Goal: Submit feedback/report problem: Submit feedback/report problem

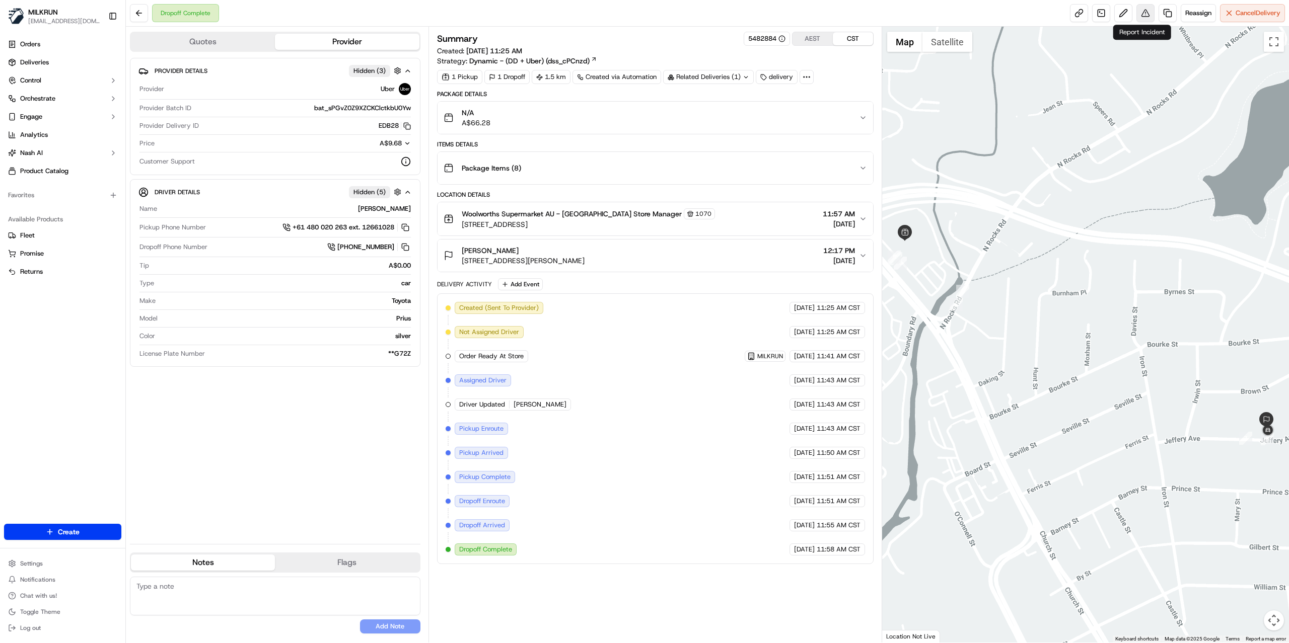
click at [1139, 16] on button at bounding box center [1145, 13] width 18 height 18
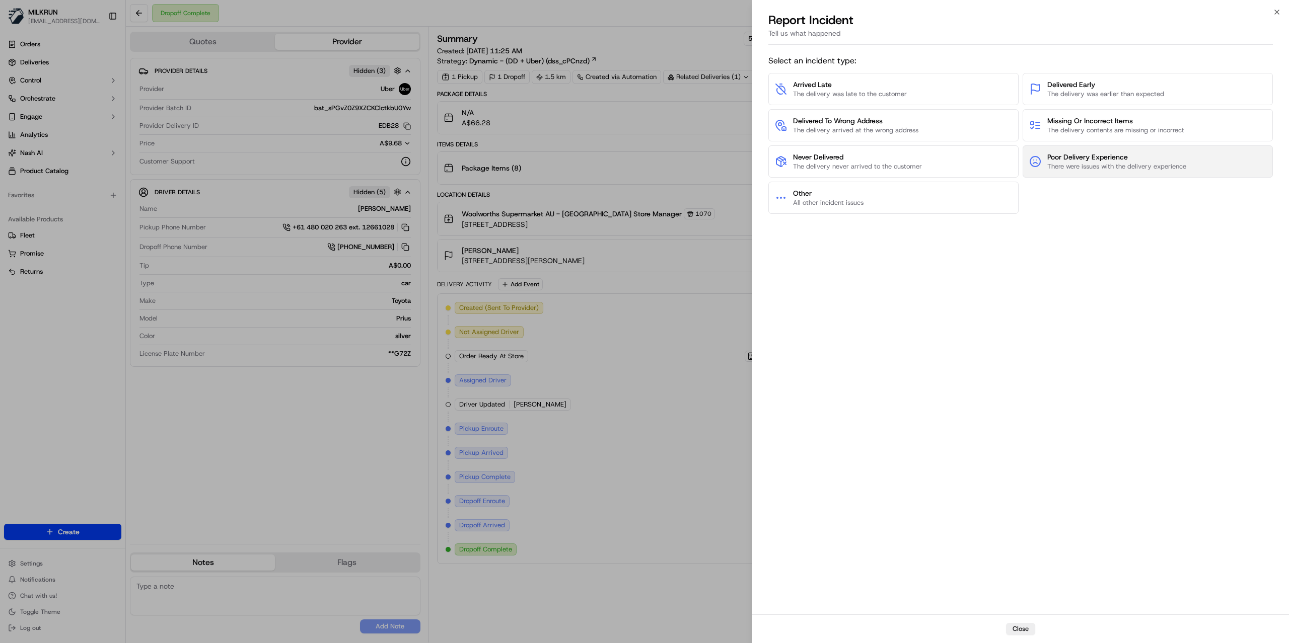
click at [1078, 160] on span "Poor Delivery Experience" at bounding box center [1116, 157] width 139 height 10
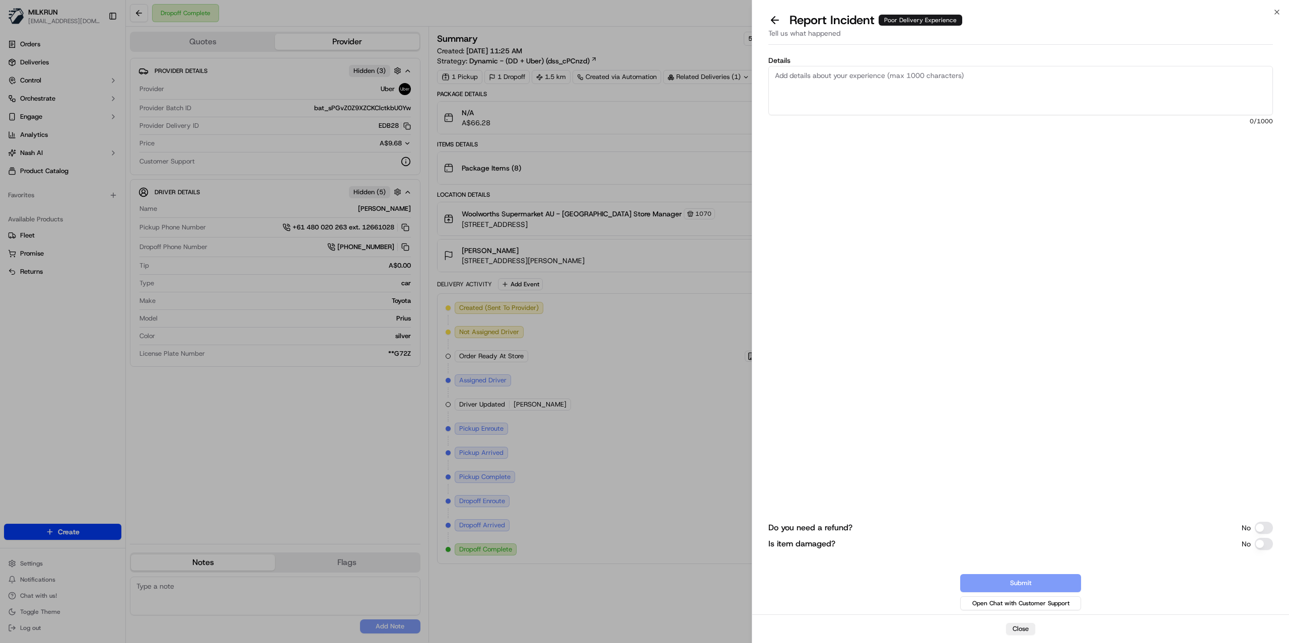
click at [1263, 528] on button "Do you need a refund?" at bounding box center [1264, 528] width 18 height 12
click at [1263, 431] on button "Is item damaged?" at bounding box center [1264, 431] width 18 height 12
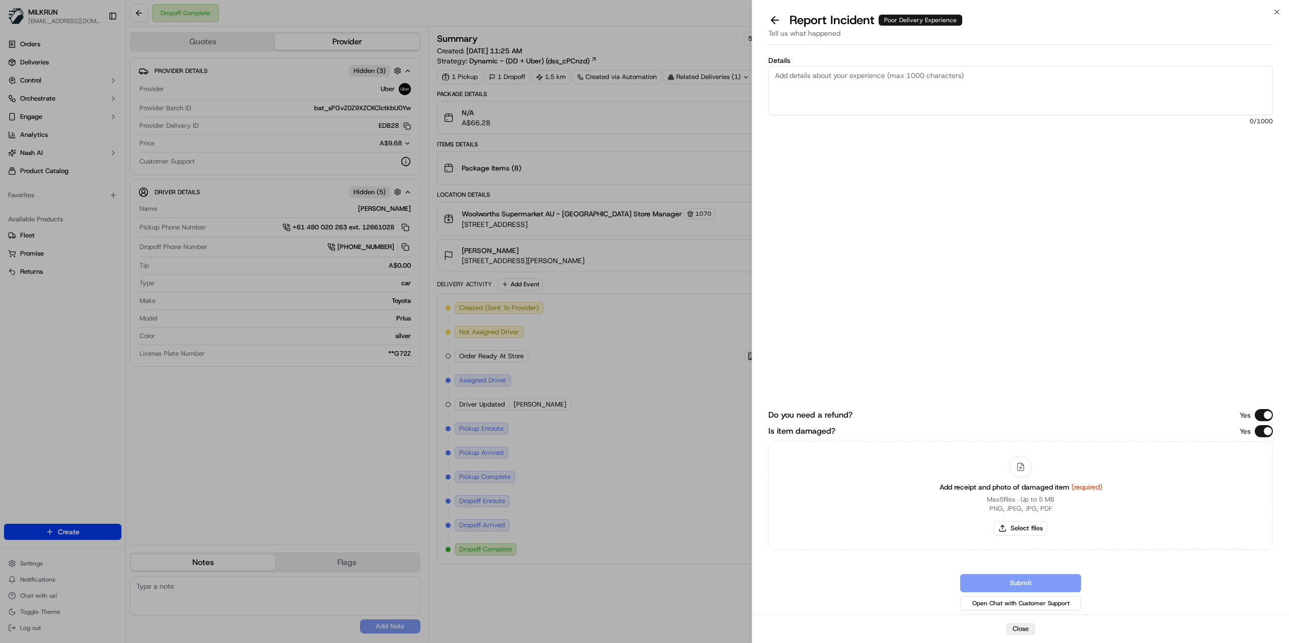
click at [849, 99] on textarea "Details" at bounding box center [1020, 90] width 504 height 49
paste textarea "Essentials Traditional Pasta Sauce 700g"
paste textarea "Woolworths Full Cream Milk 3l"
paste textarea "Bananas Kids 5 Pack"
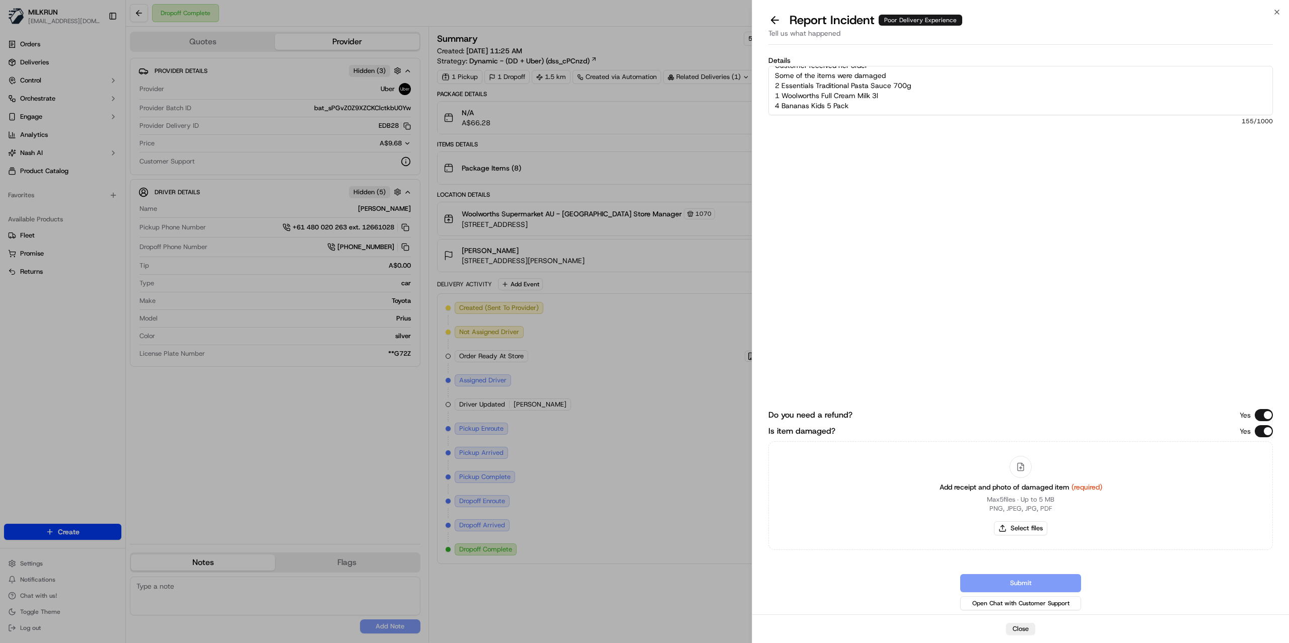
scroll to position [26, 0]
type textarea "Customer received her order Some of the items were damaged 2 Essentials Traditi…"
click at [1026, 528] on button "Select files" at bounding box center [1020, 529] width 53 height 14
type input "C:\fakepath\Damaged.jpg"
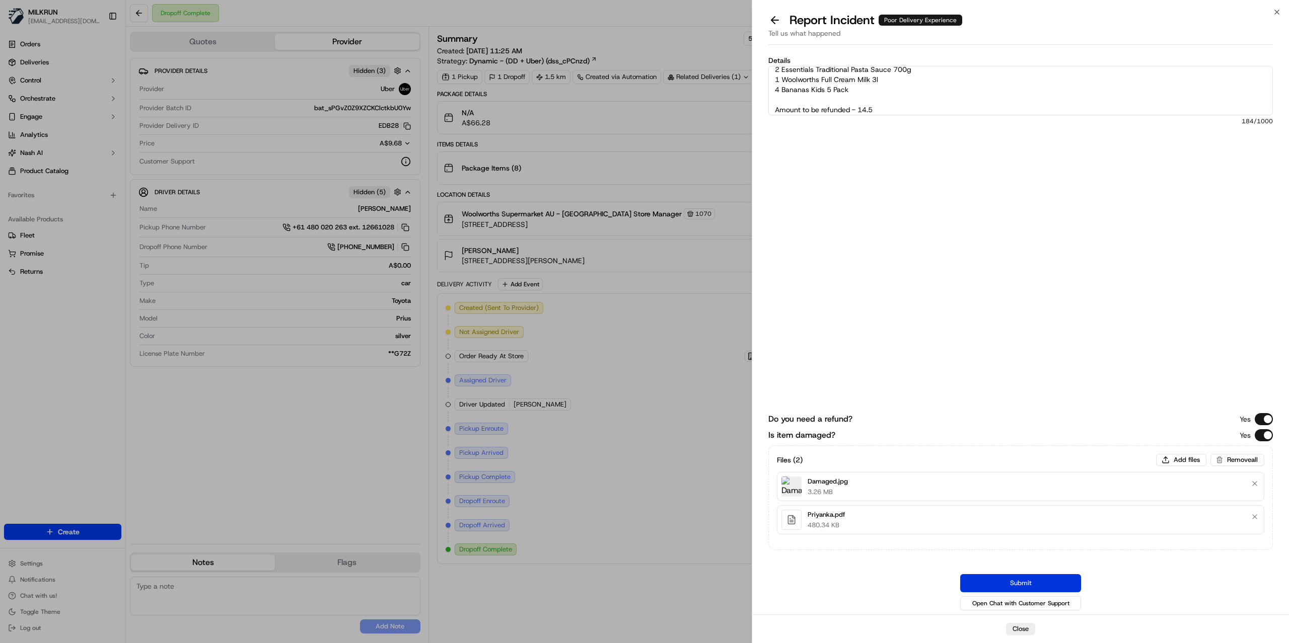
click at [1021, 582] on button "Submit" at bounding box center [1020, 583] width 121 height 18
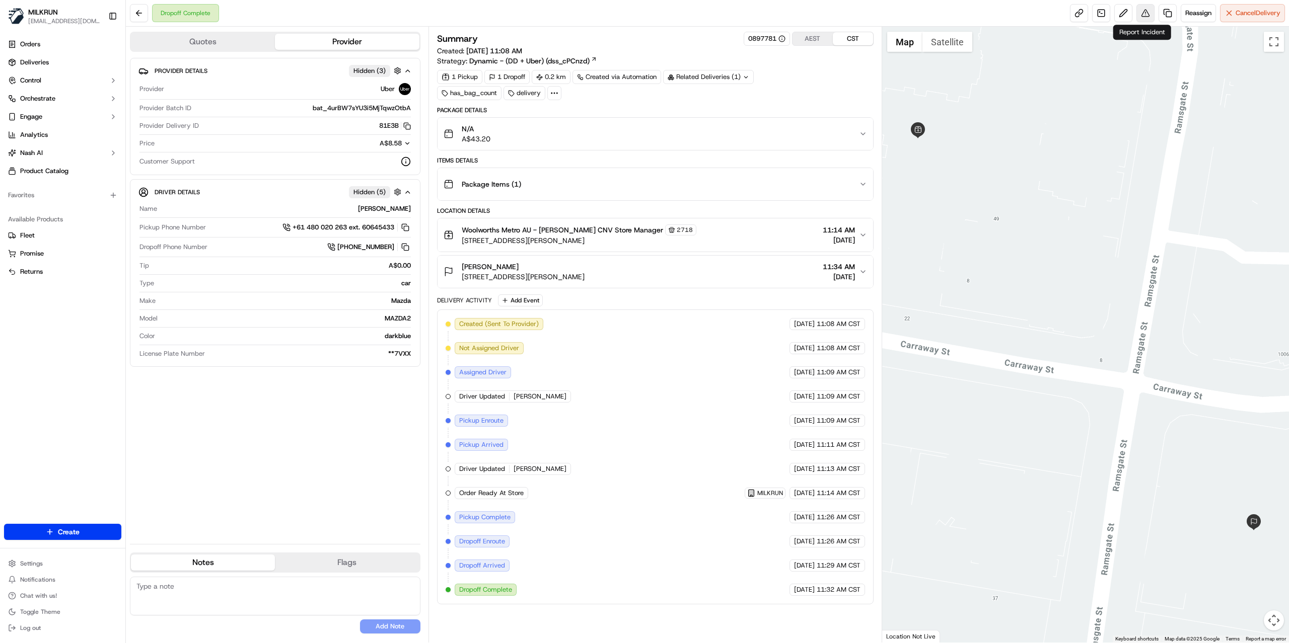
click at [1146, 15] on button at bounding box center [1145, 13] width 18 height 18
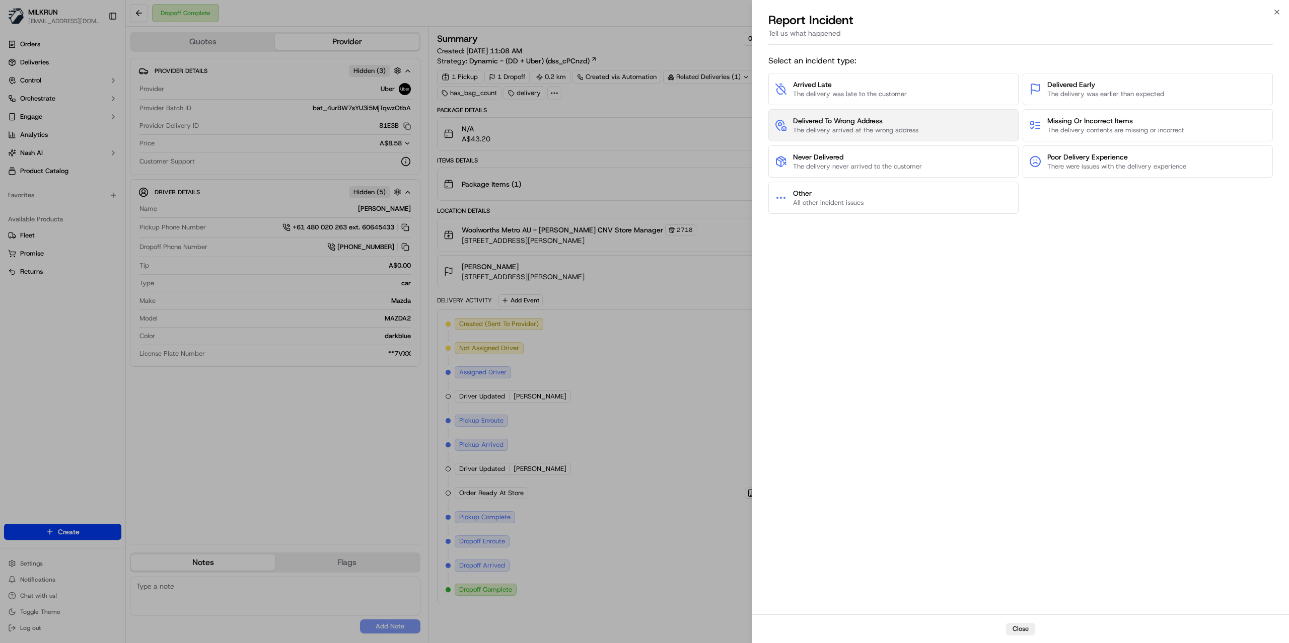
click at [905, 127] on span "The delivery arrived at the wrong address" at bounding box center [855, 130] width 125 height 9
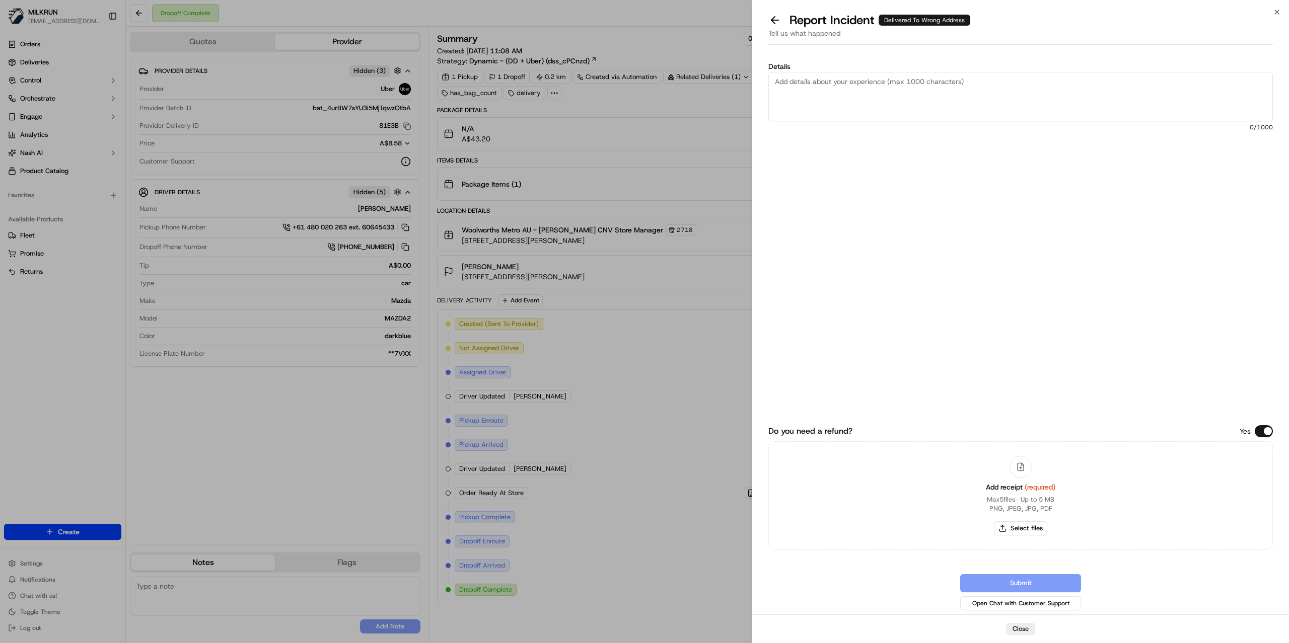
click at [889, 94] on textarea "Details" at bounding box center [1020, 96] width 504 height 49
type textarea "d"
click at [1050, 329] on div "Do you need a refund? Yes Add receipt (required) Max 5 files ∙ Up to 5 MB PNG, …" at bounding box center [1020, 453] width 504 height 320
drag, startPoint x: 896, startPoint y: 117, endPoint x: 891, endPoint y: 115, distance: 5.6
click at [895, 117] on textarea "Driver did not contact the customer upon arrival Order were left outside on a S…" at bounding box center [1020, 96] width 504 height 49
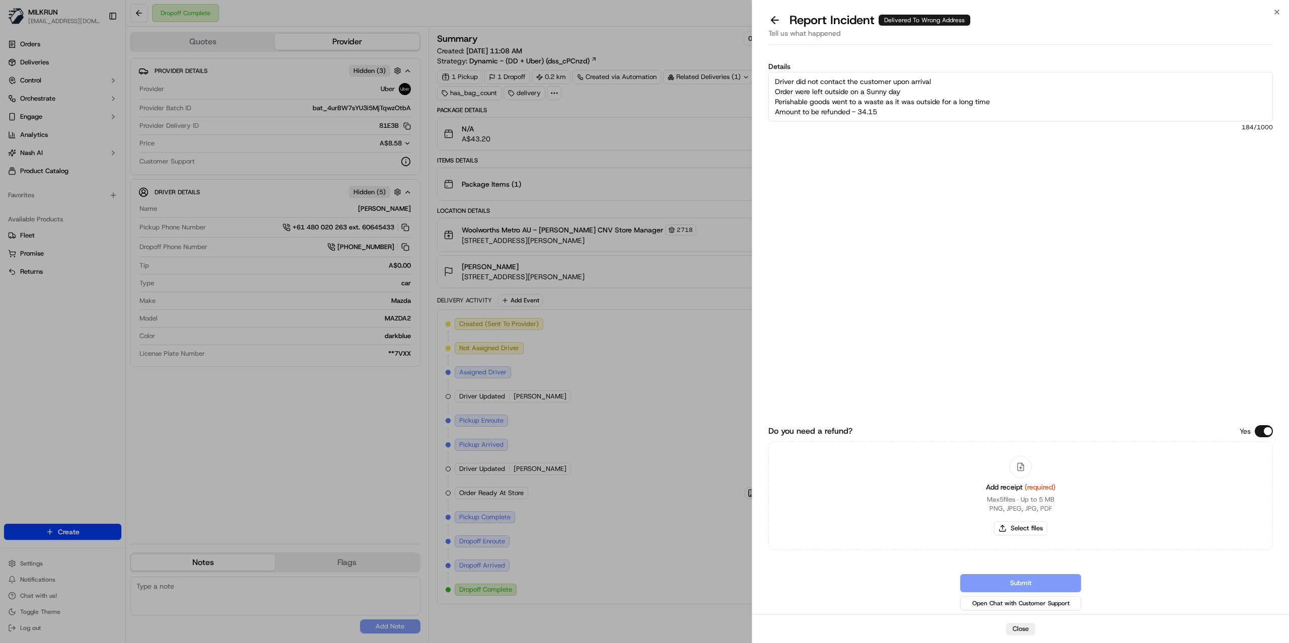
drag, startPoint x: 886, startPoint y: 114, endPoint x: 858, endPoint y: 114, distance: 28.2
click at [858, 114] on textarea "Driver did not contact the customer upon arrival Order were left outside on a S…" at bounding box center [1020, 96] width 504 height 49
type textarea "Driver did not contact the customer upon arrival Order were left outside on a S…"
click at [903, 161] on div "Details Driver did not contact the customer upon arrival Order were left outsid…" at bounding box center [1020, 173] width 504 height 220
click at [1015, 529] on button "Select files" at bounding box center [1020, 529] width 53 height 14
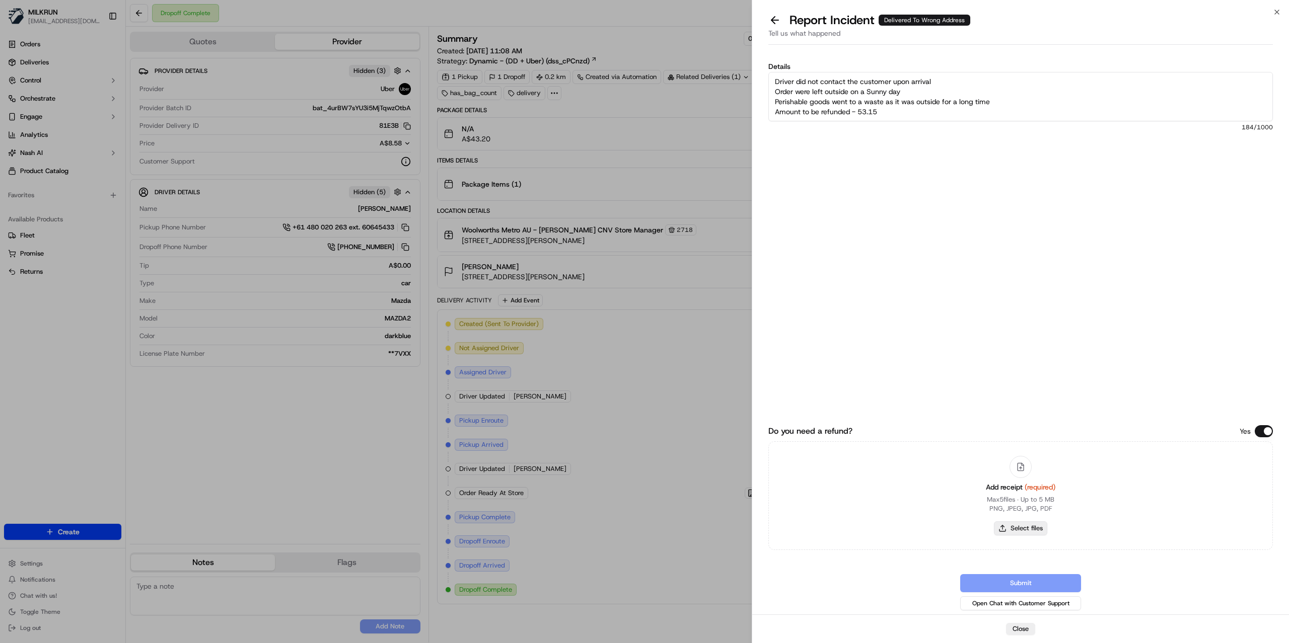
type input "C:\fakepath\Danwei.pdf"
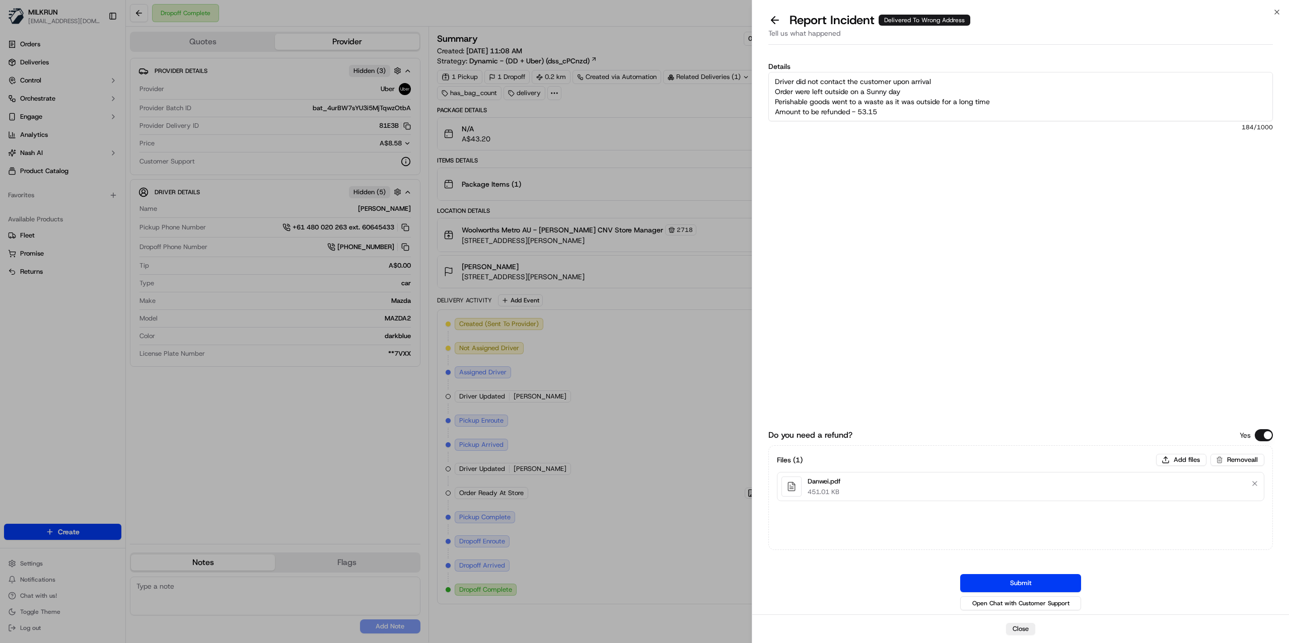
click at [864, 98] on textarea "Driver did not contact the customer upon arrival Order were left outside on a S…" at bounding box center [1020, 96] width 504 height 49
click at [892, 111] on textarea "Driver did not contact the customer upon arrival Order were left outside on a S…" at bounding box center [1020, 96] width 504 height 49
click at [920, 107] on textarea "Driver did not contact the customer upon arrival Order were left outside on a S…" at bounding box center [1020, 96] width 504 height 49
click at [1013, 584] on button "Submit" at bounding box center [1020, 583] width 121 height 18
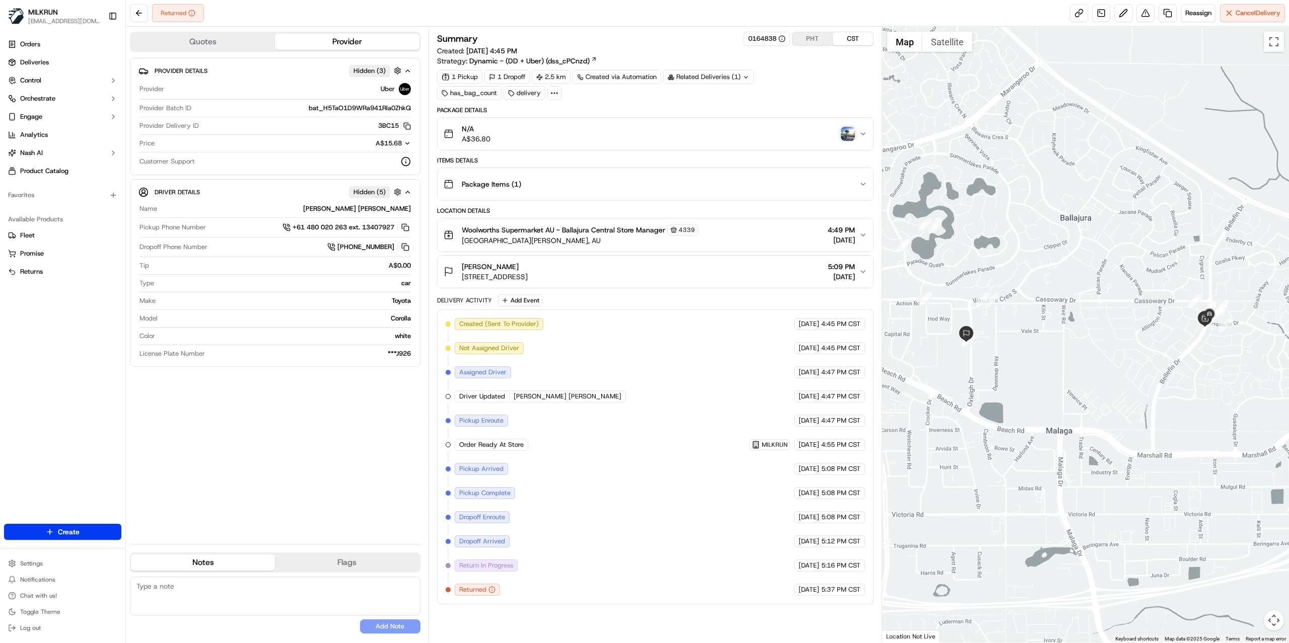
click at [853, 135] on img "button" at bounding box center [848, 134] width 14 height 14
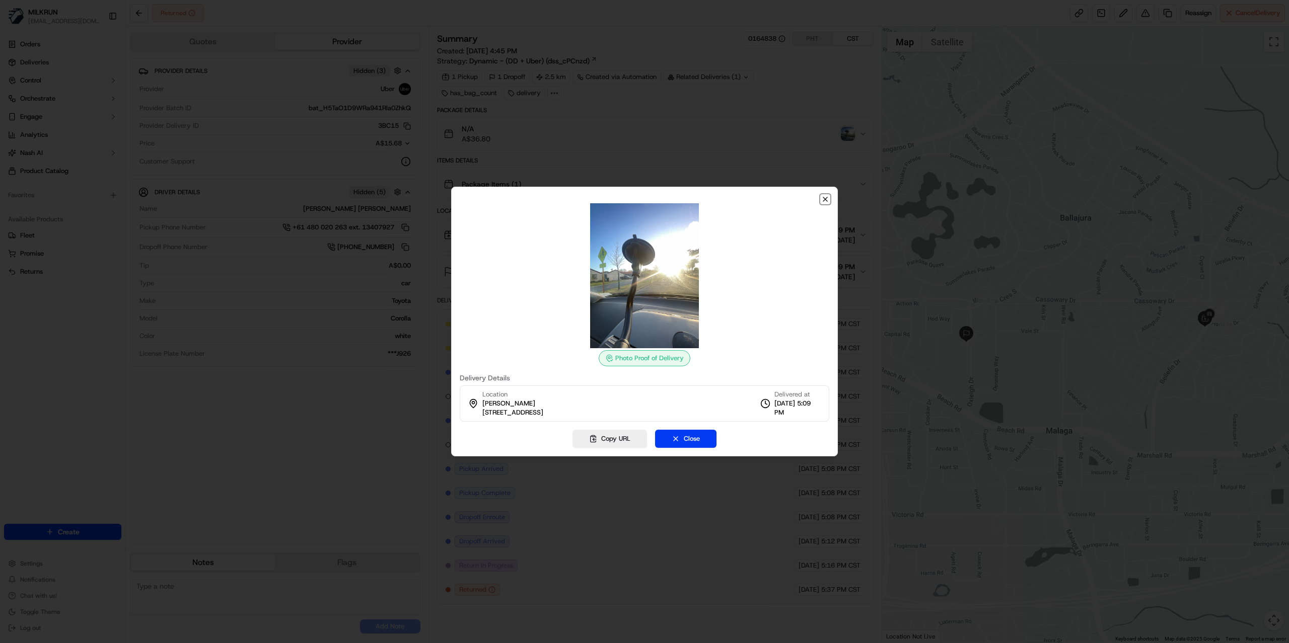
click at [824, 200] on icon "button" at bounding box center [825, 199] width 8 height 8
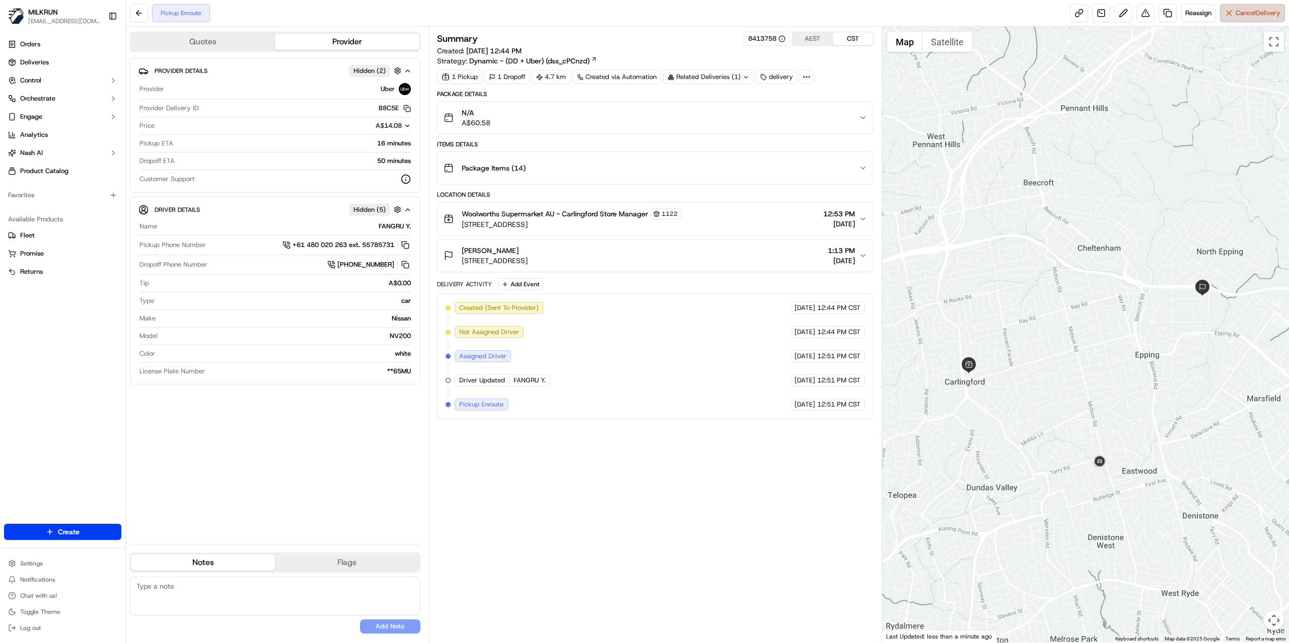
click at [1249, 13] on span "Cancel Delivery" at bounding box center [1257, 13] width 45 height 9
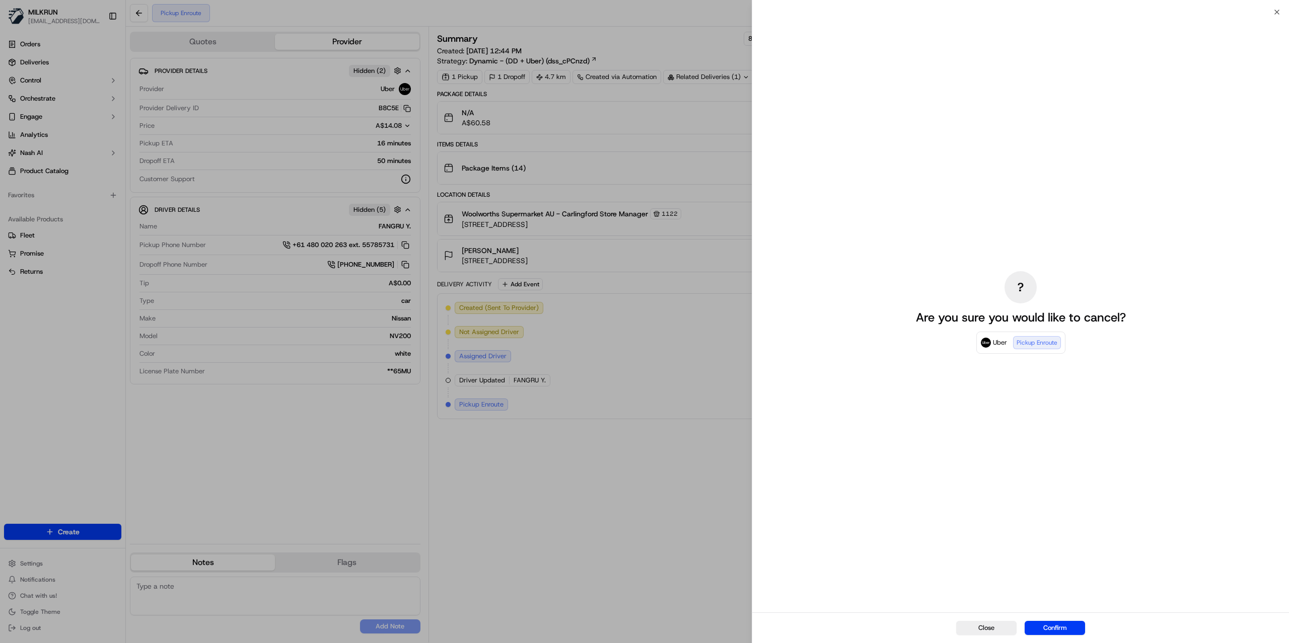
drag, startPoint x: 1068, startPoint y: 624, endPoint x: 1062, endPoint y: 611, distance: 14.7
click at [1067, 624] on button "Confirm" at bounding box center [1054, 628] width 60 height 14
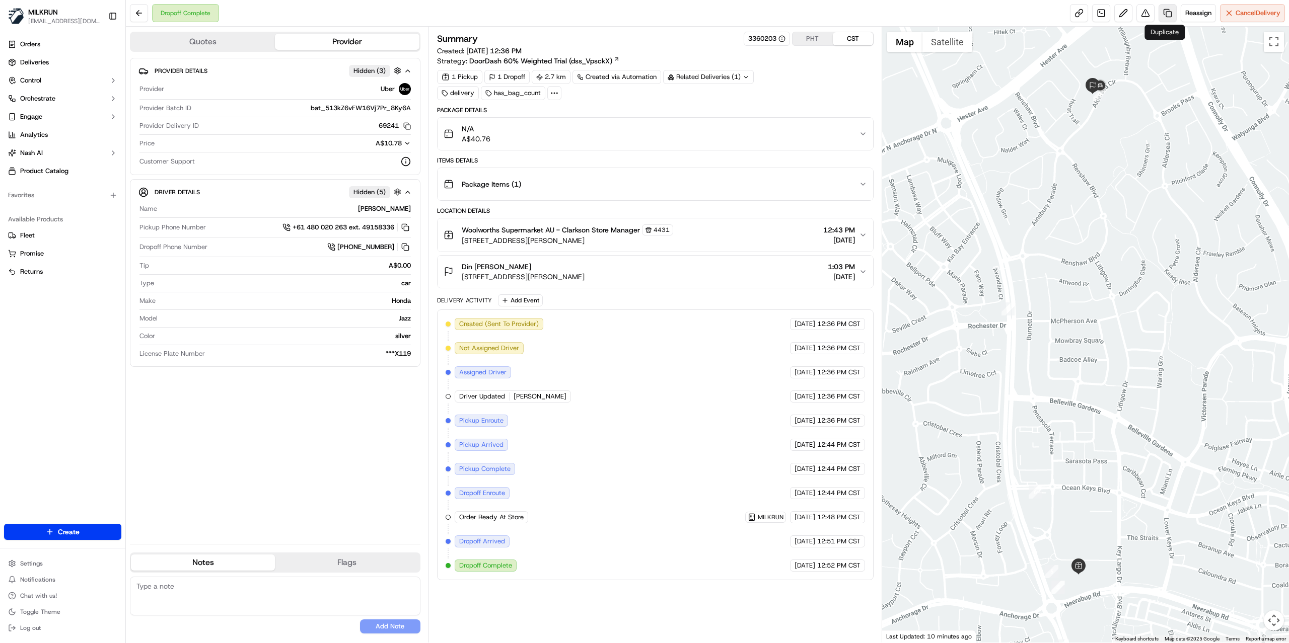
click at [1165, 14] on link at bounding box center [1167, 13] width 18 height 18
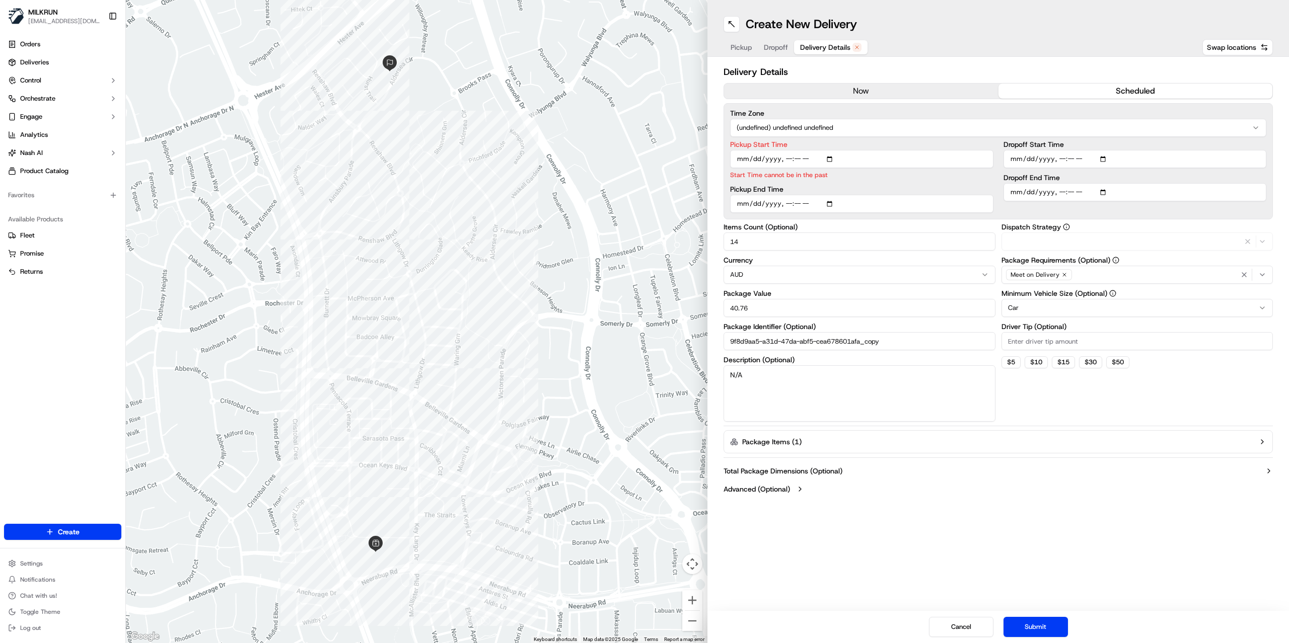
click at [824, 46] on span "Delivery Details" at bounding box center [825, 47] width 50 height 10
click at [826, 87] on button "now" at bounding box center [861, 91] width 274 height 15
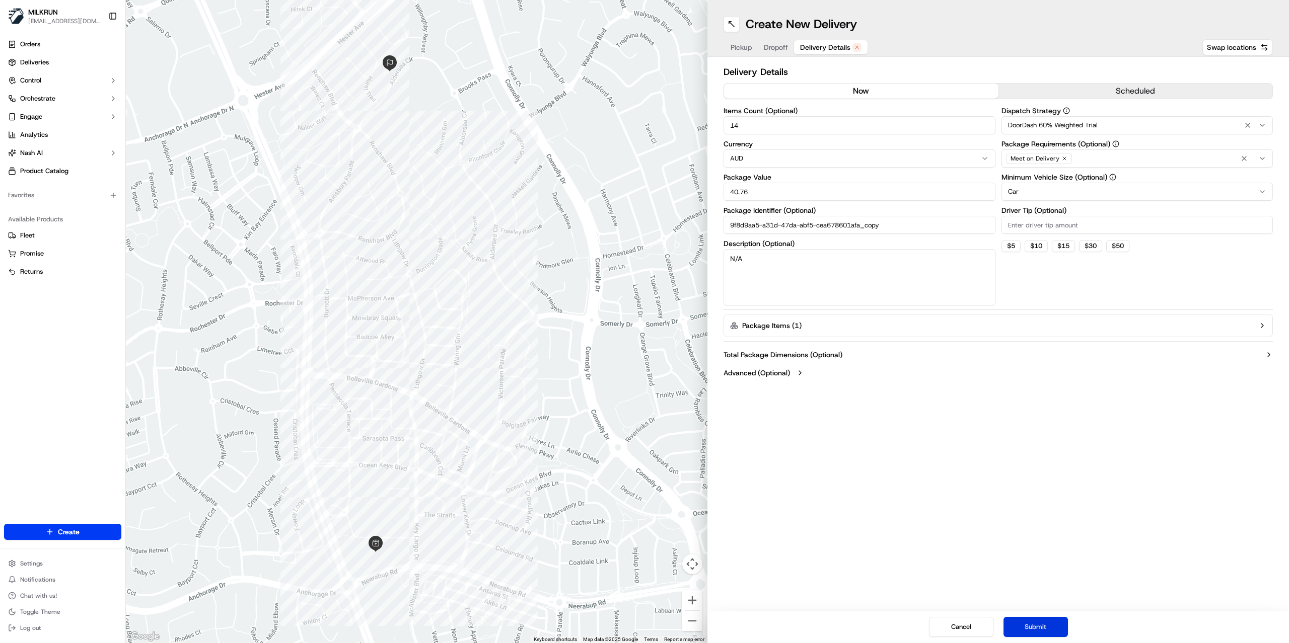
click at [1030, 625] on button "Submit" at bounding box center [1035, 627] width 64 height 20
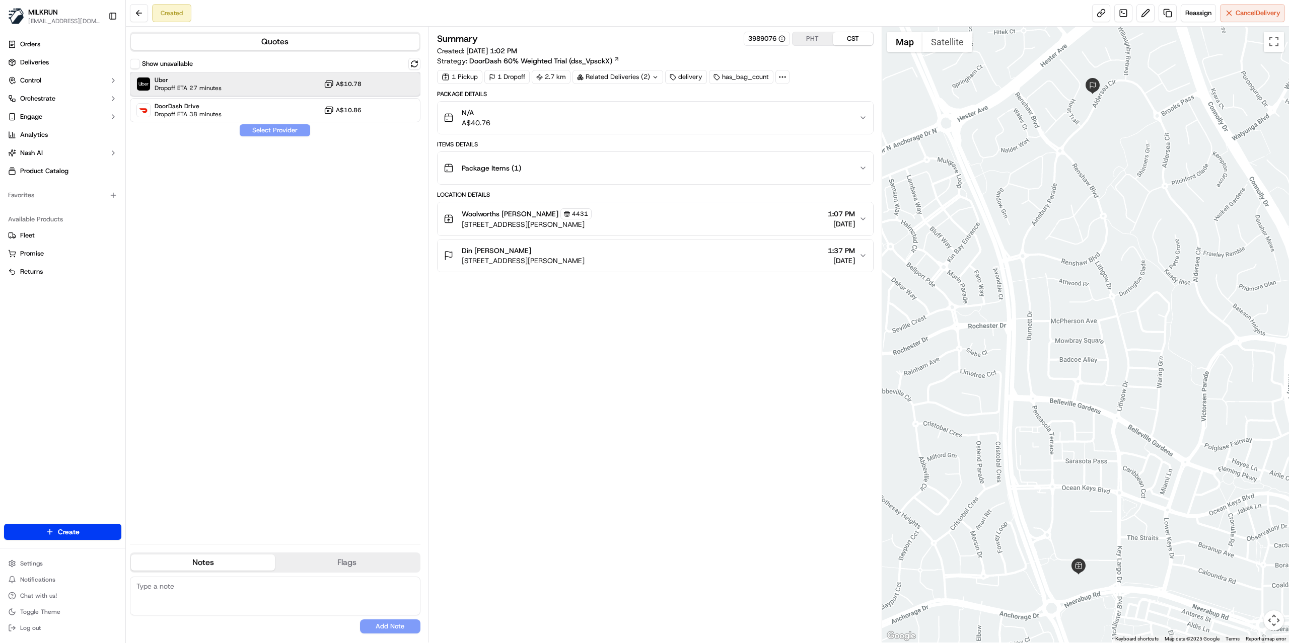
click at [221, 87] on span "Dropoff ETA 27 minutes" at bounding box center [188, 88] width 67 height 8
click at [284, 133] on button "Assign Provider" at bounding box center [274, 130] width 71 height 12
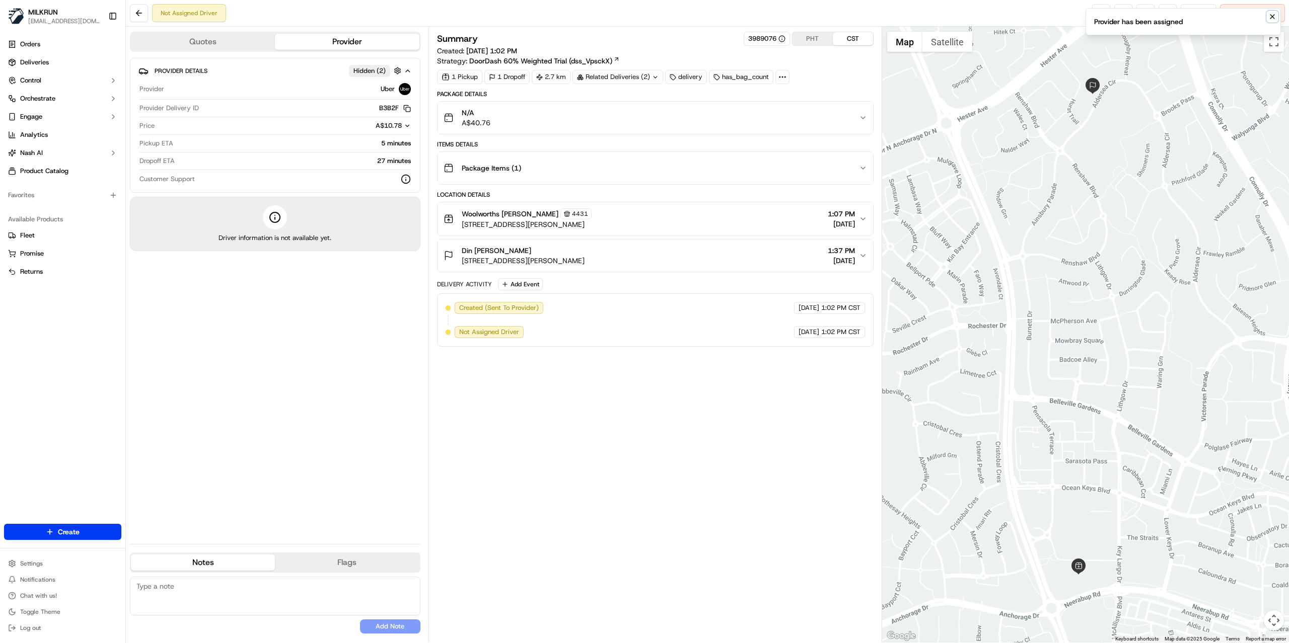
click at [1271, 18] on icon "Notifications (F8)" at bounding box center [1272, 17] width 4 height 4
click at [1095, 17] on link at bounding box center [1101, 13] width 18 height 18
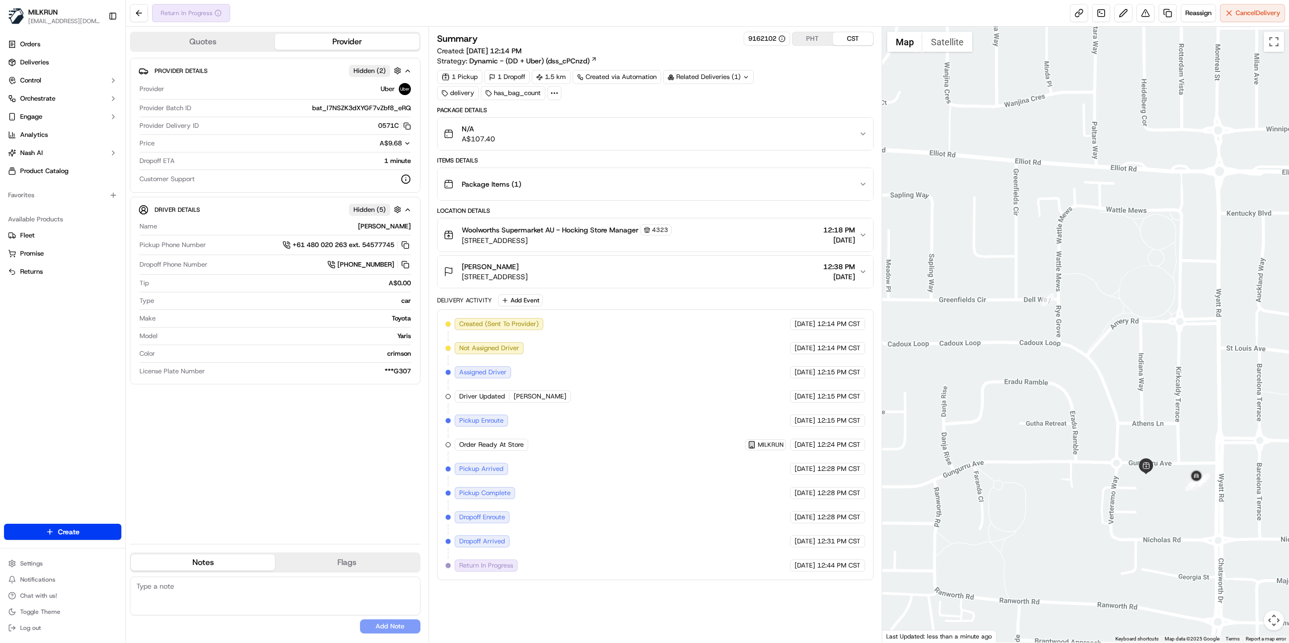
drag, startPoint x: 1180, startPoint y: 480, endPoint x: 1082, endPoint y: 451, distance: 101.9
click at [1082, 451] on div at bounding box center [1085, 335] width 407 height 616
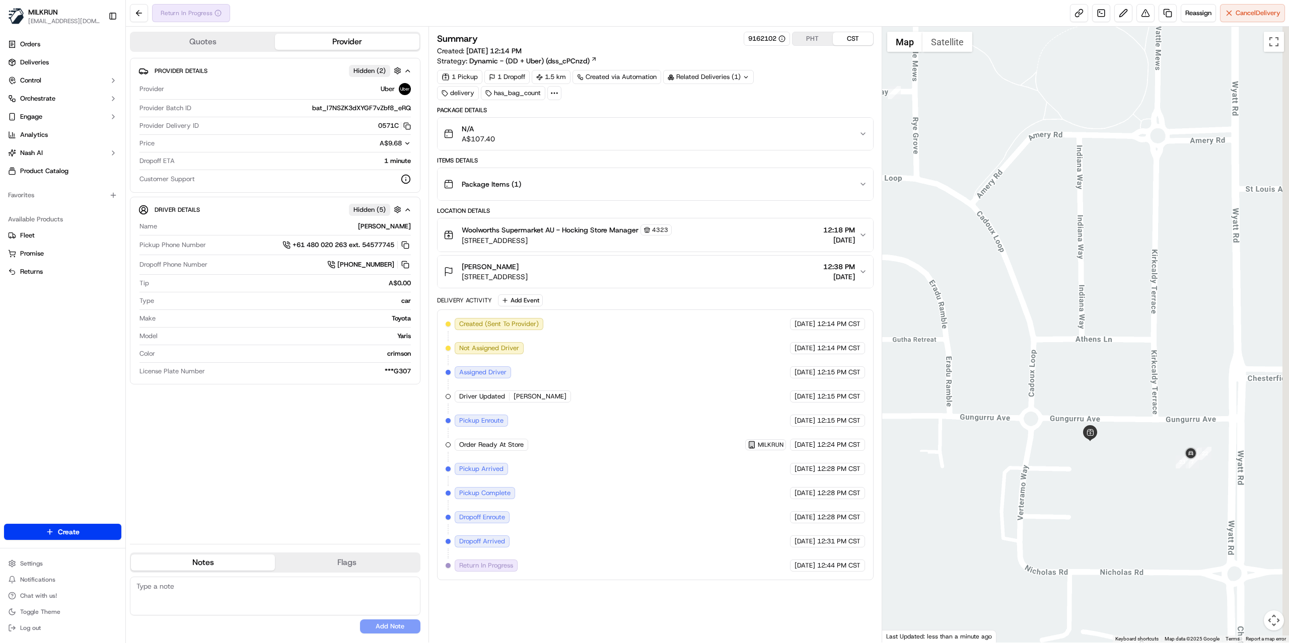
drag, startPoint x: 1158, startPoint y: 489, endPoint x: 1097, endPoint y: 459, distance: 67.5
click at [1097, 459] on div at bounding box center [1085, 335] width 407 height 616
